Goal: Information Seeking & Learning: Understand process/instructions

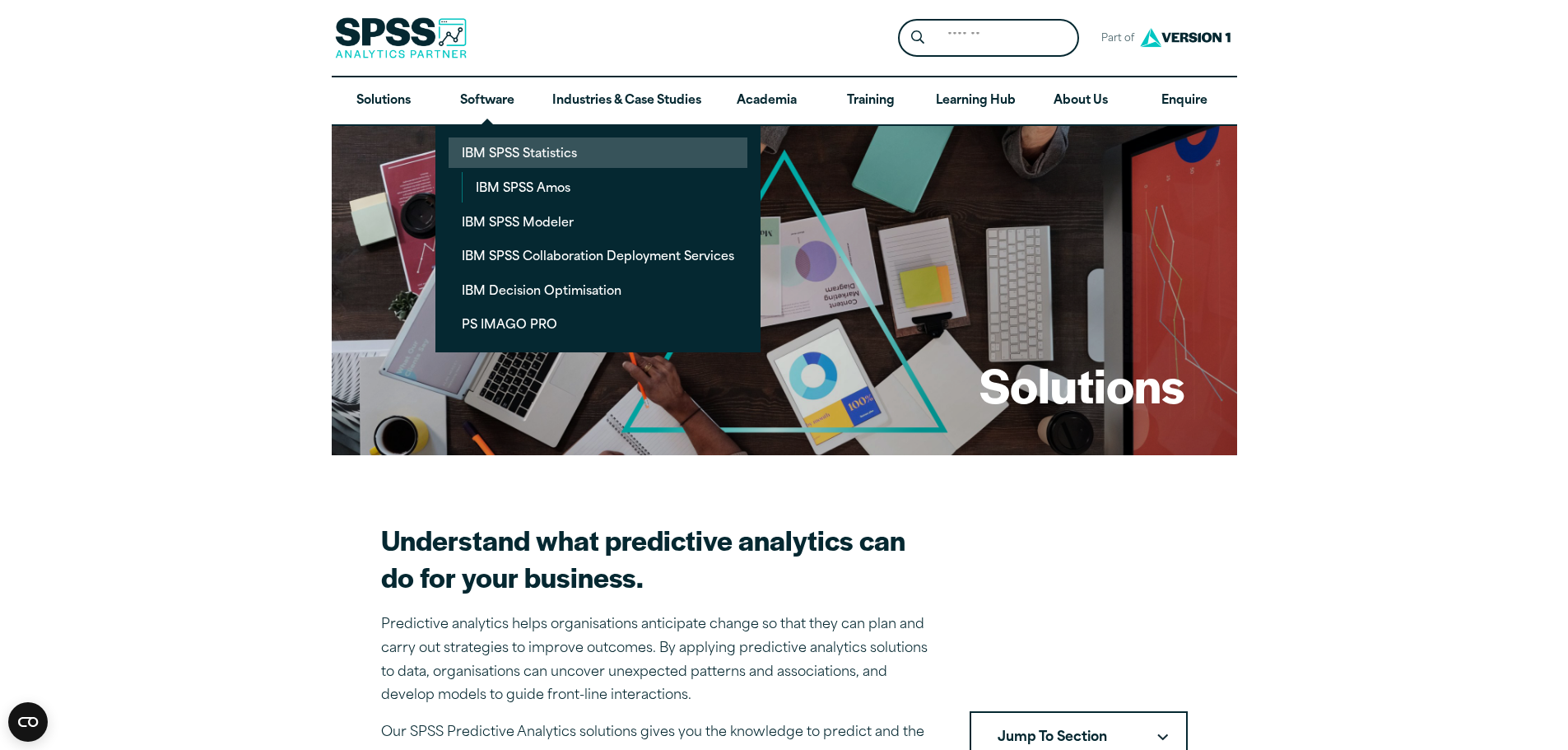
click at [508, 157] on link "IBM SPSS Statistics" at bounding box center [598, 153] width 299 height 31
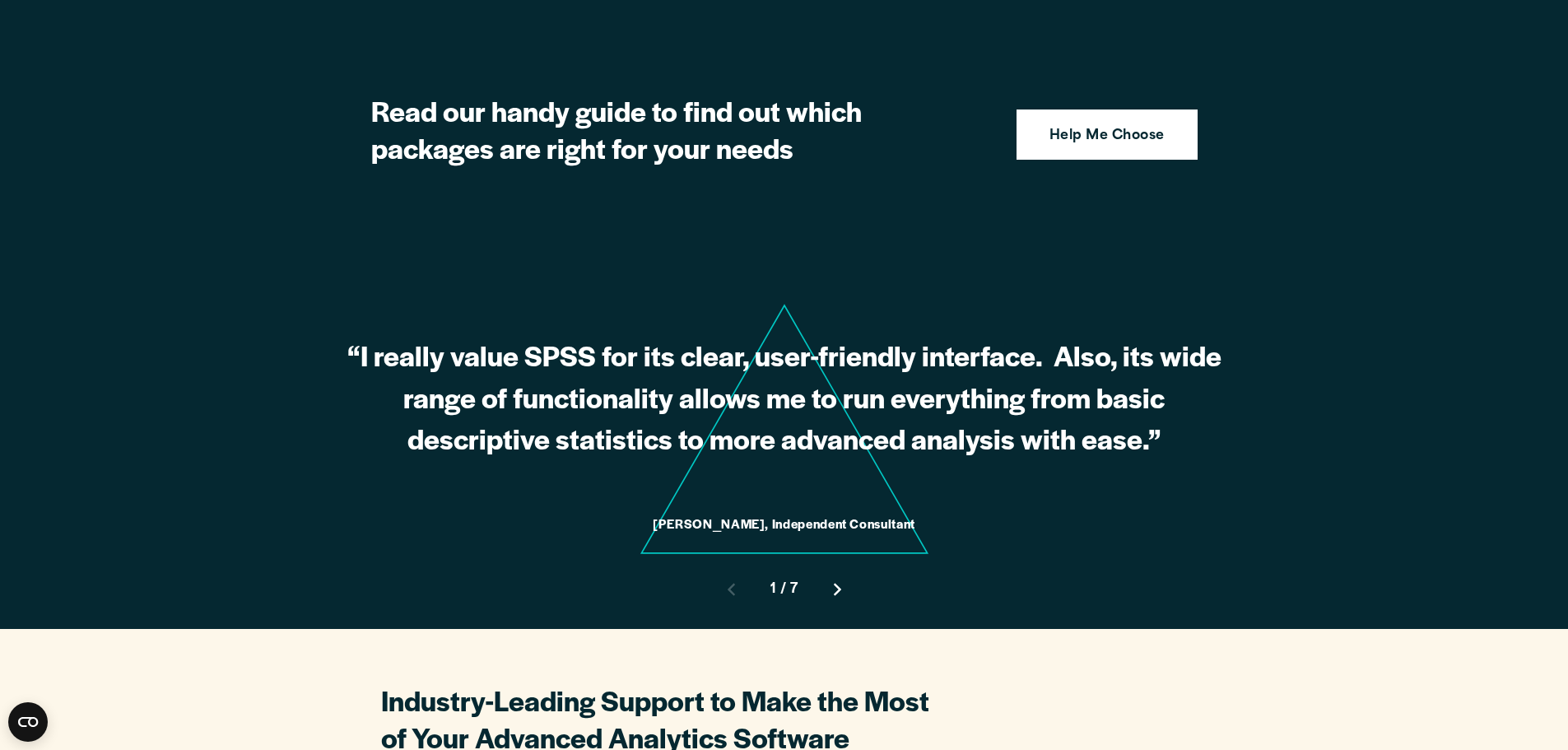
scroll to position [4284, 0]
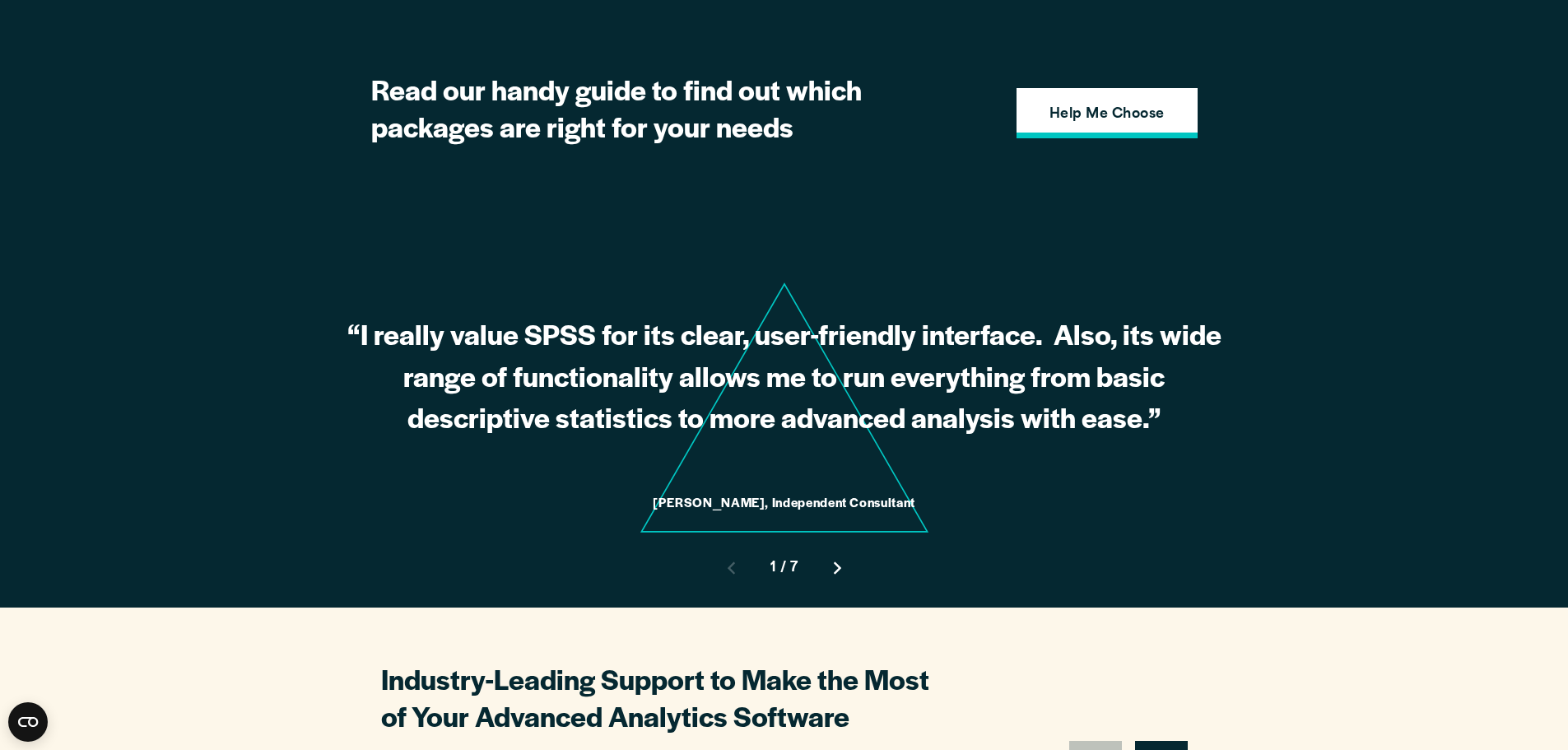
click at [1086, 105] on strong "Help Me Choose" at bounding box center [1106, 115] width 115 height 21
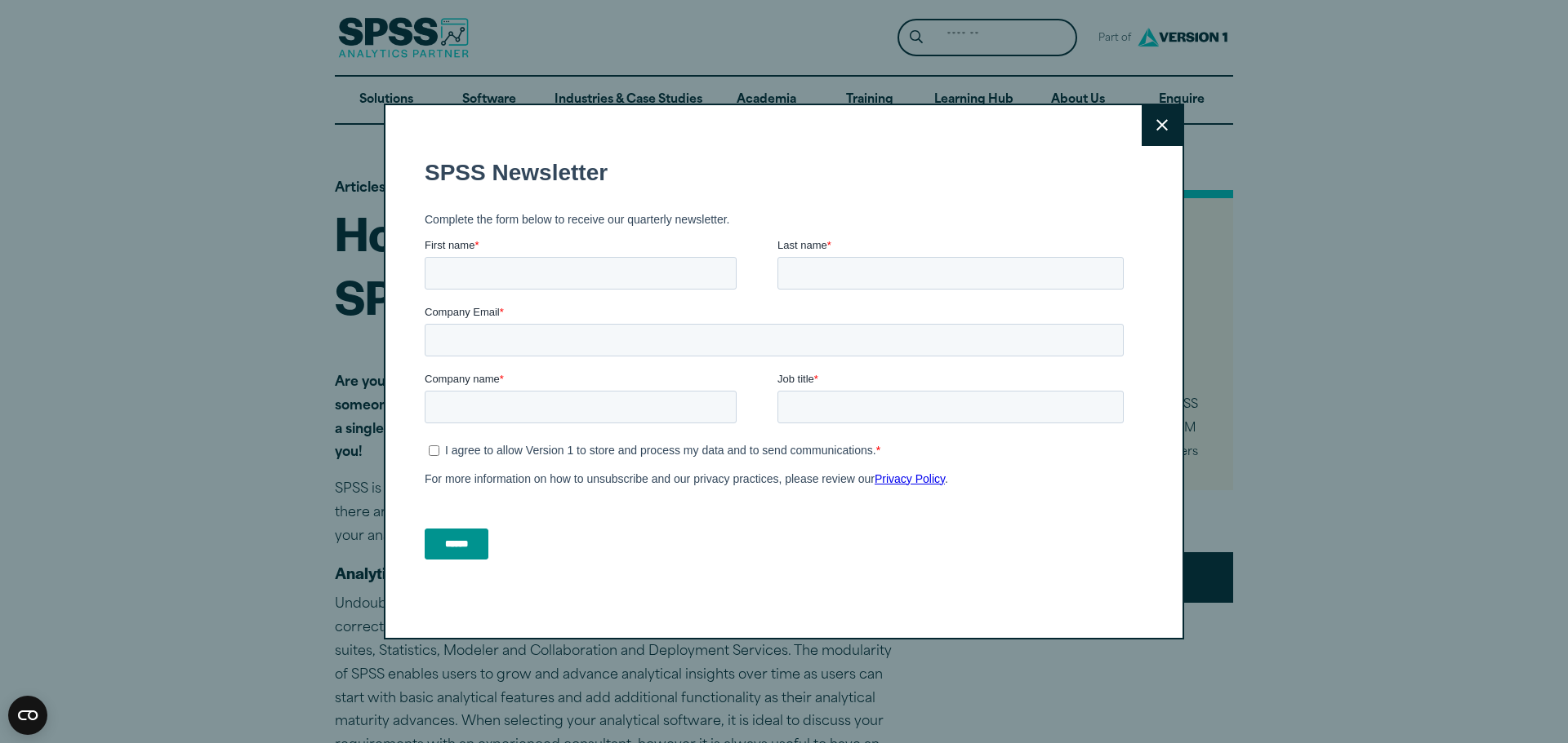
click at [1141, 121] on button "Close" at bounding box center [1162, 126] width 41 height 41
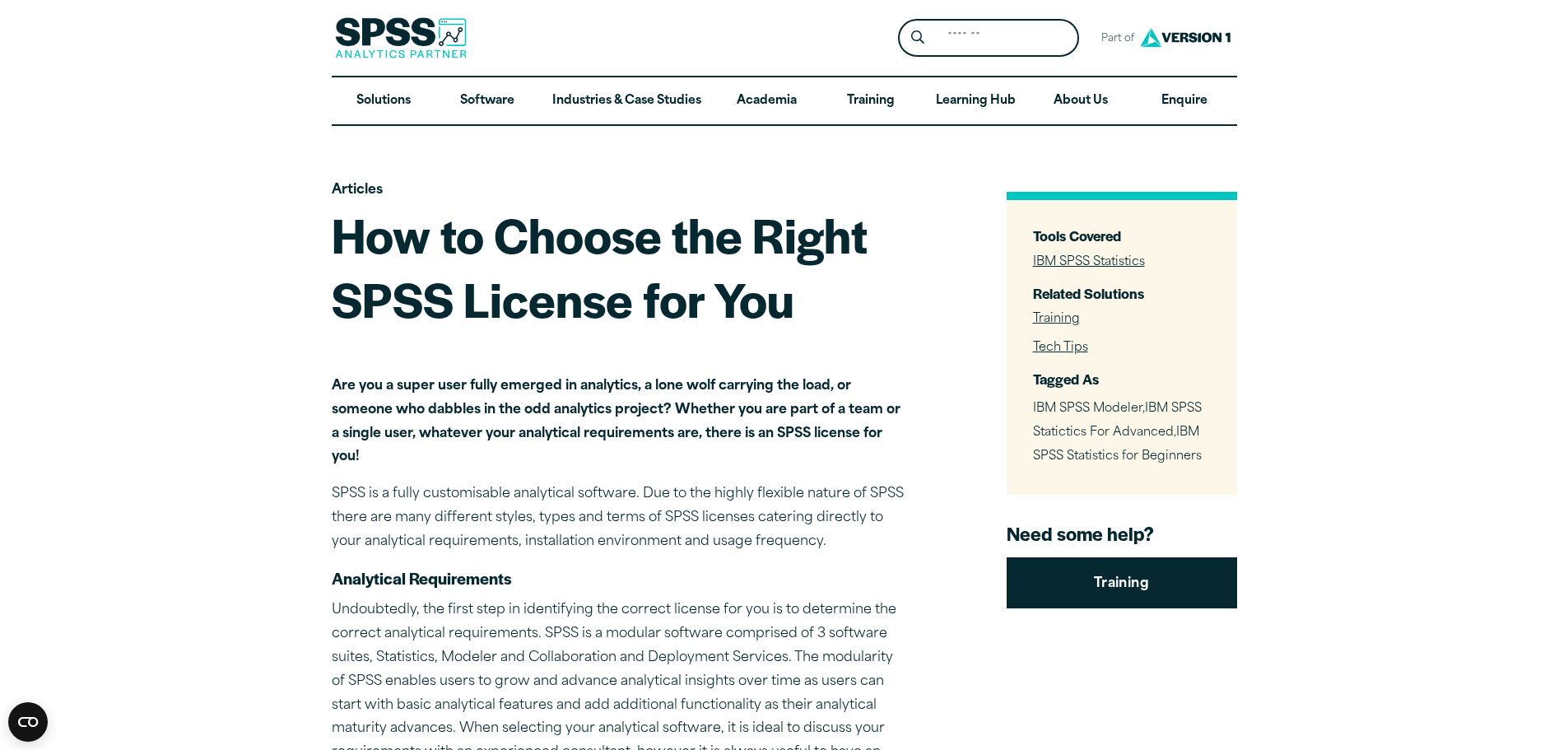
drag, startPoint x: 824, startPoint y: 666, endPoint x: 822, endPoint y: 129, distance: 537.0
